Goal: Browse casually: Explore the website without a specific task or goal

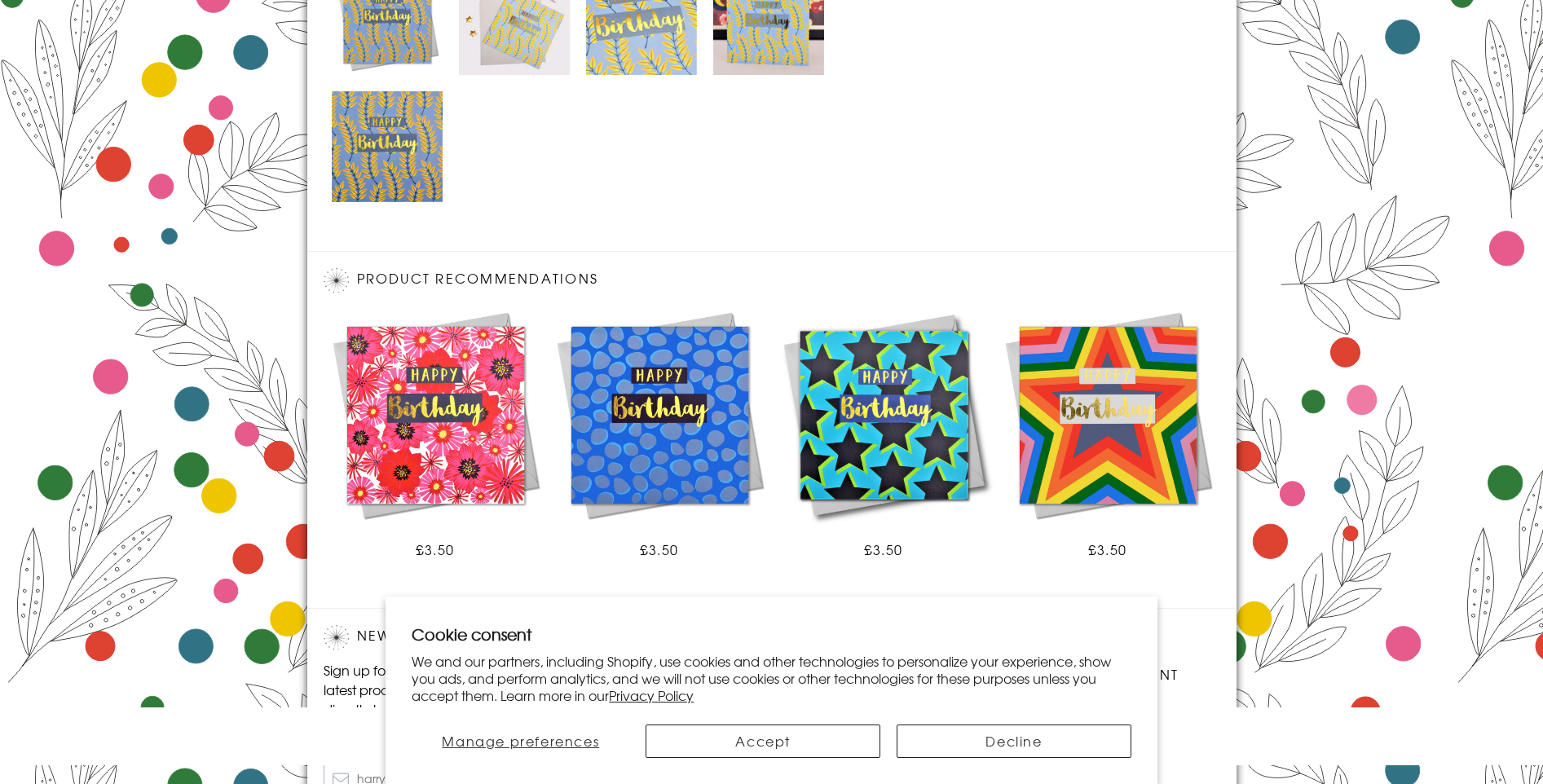
scroll to position [1025, 0]
